Goal: Browse casually: Explore the website without a specific task or goal

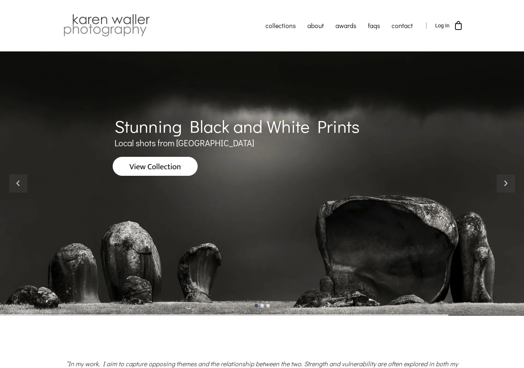
click at [180, 162] on img at bounding box center [155, 166] width 85 height 19
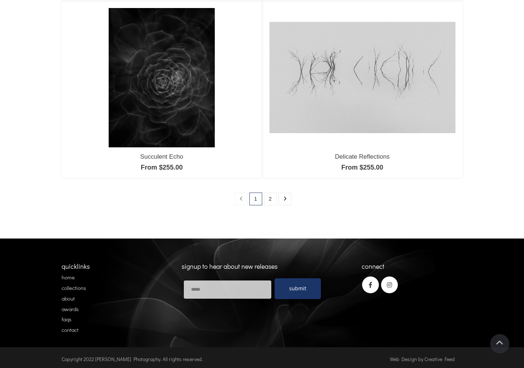
scroll to position [645, 0]
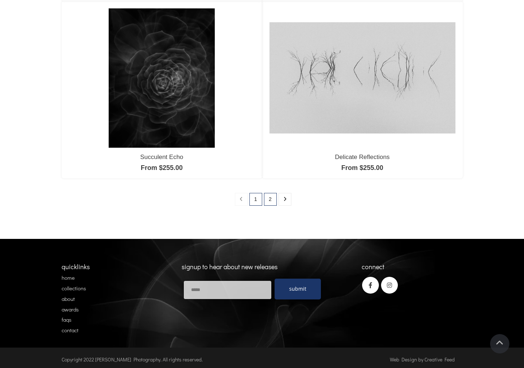
click at [272, 201] on link "2" at bounding box center [270, 199] width 13 height 13
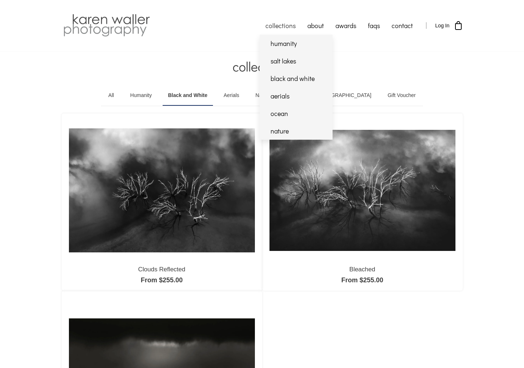
click at [284, 24] on link "collections" at bounding box center [281, 25] width 42 height 18
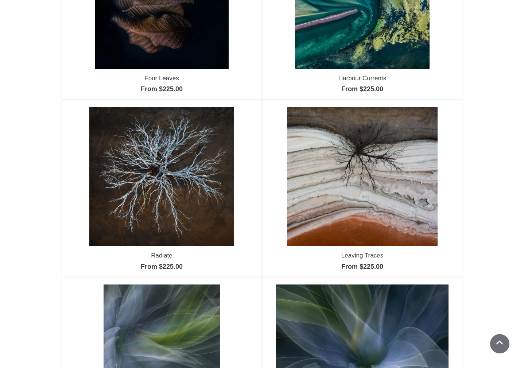
scroll to position [370, 0]
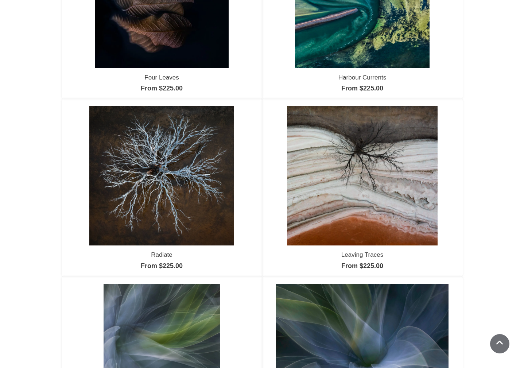
click at [336, 169] on img at bounding box center [362, 175] width 151 height 139
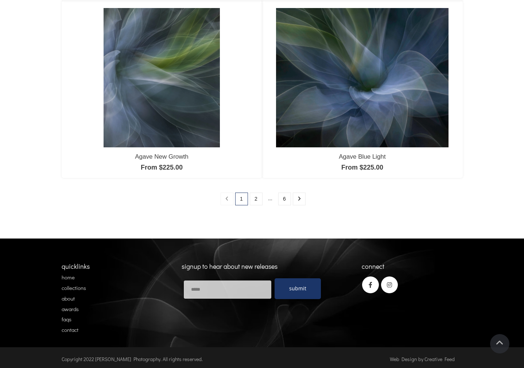
scroll to position [645, 0]
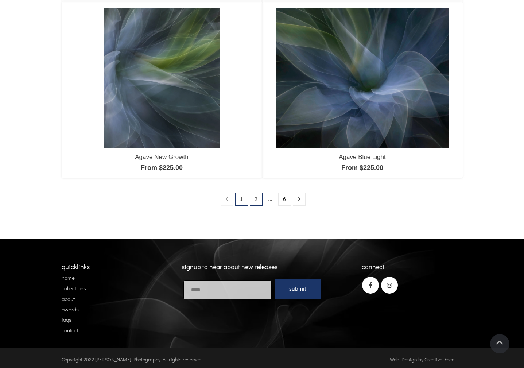
click at [256, 198] on link "2" at bounding box center [256, 199] width 13 height 13
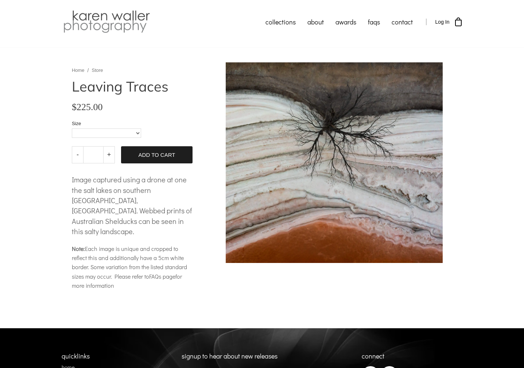
scroll to position [1, 0]
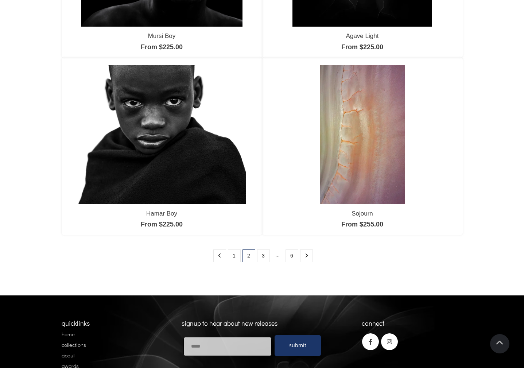
scroll to position [624, 0]
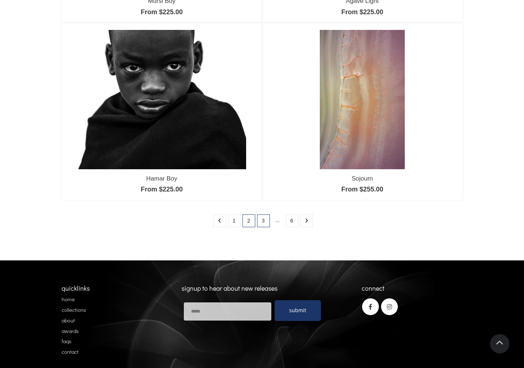
click at [263, 220] on link "3" at bounding box center [263, 221] width 13 height 13
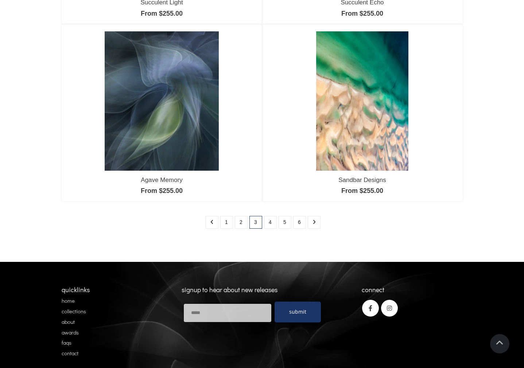
scroll to position [624, 0]
